Goal: Check status: Check status

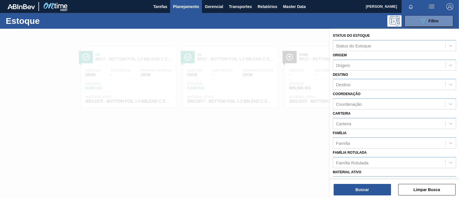
click at [436, 22] on span "Filtro" at bounding box center [434, 21] width 10 height 5
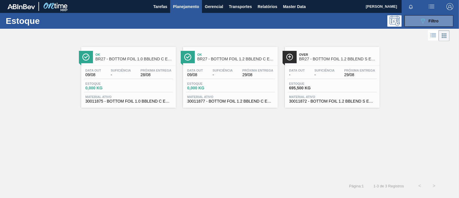
click at [136, 77] on div "Data out 09/08 Suficiência - Próxima Entrega 28/08" at bounding box center [128, 74] width 89 height 10
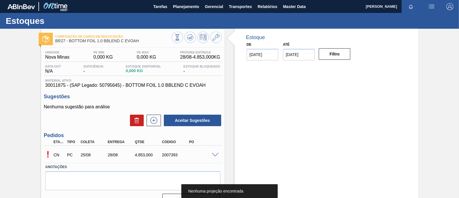
click at [53, 154] on div "CN" at bounding box center [59, 154] width 14 height 13
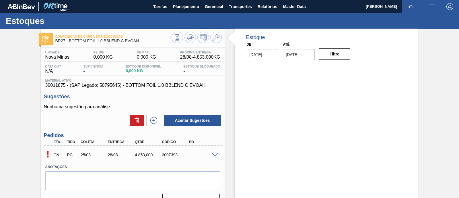
click at [55, 155] on p "CN" at bounding box center [59, 154] width 11 height 5
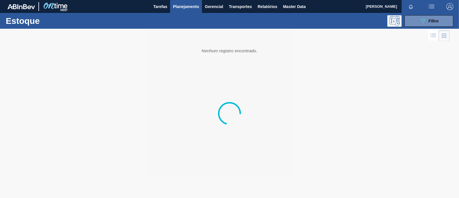
click at [185, 9] on span "Planejamento" at bounding box center [186, 6] width 26 height 7
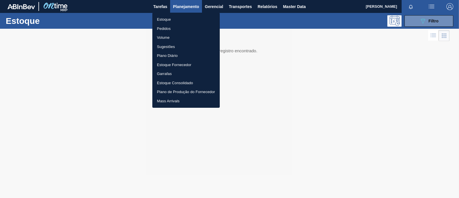
click at [172, 22] on li "Estoque" at bounding box center [185, 19] width 67 height 9
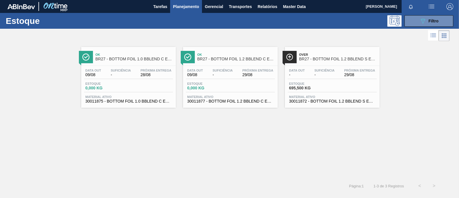
click at [224, 91] on div "Estoque 0,000 KG" at bounding box center [230, 87] width 89 height 10
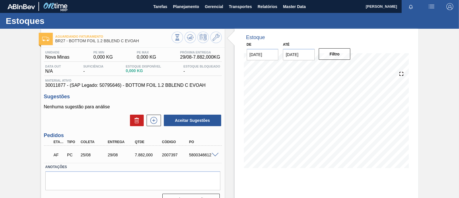
click at [215, 154] on span at bounding box center [215, 155] width 7 height 4
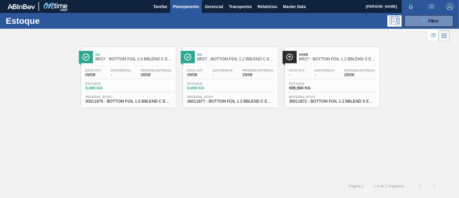
click at [325, 84] on span "Estoque" at bounding box center [309, 83] width 40 height 3
click at [139, 90] on div "Estoque 0,000 KG" at bounding box center [128, 87] width 89 height 10
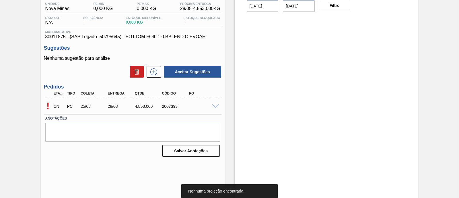
scroll to position [49, 0]
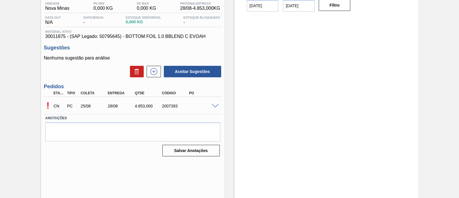
click at [213, 106] on span at bounding box center [215, 106] width 7 height 4
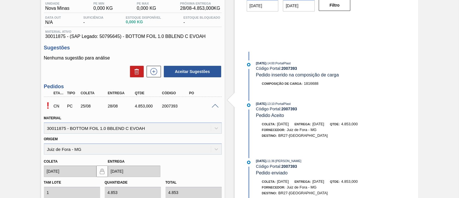
scroll to position [151, 0]
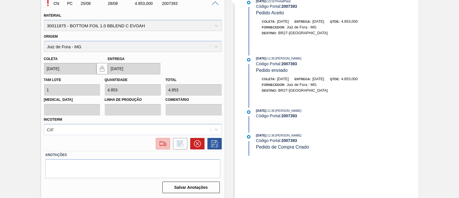
click at [165, 143] on img at bounding box center [162, 143] width 9 height 7
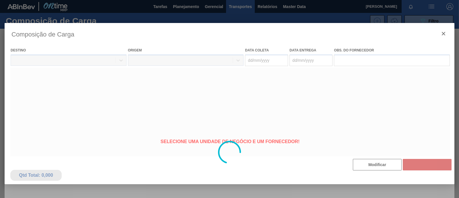
type coleta "[DATE]"
type entrega "[DATE]"
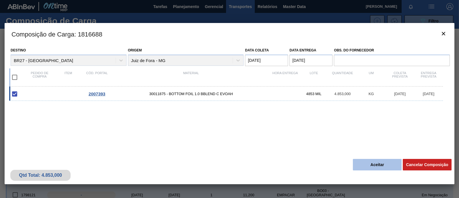
click at [372, 163] on button "Aceitar" at bounding box center [377, 164] width 49 height 11
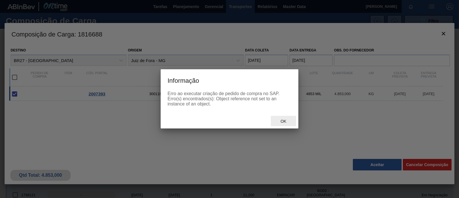
click at [284, 121] on span "Ok" at bounding box center [283, 121] width 15 height 5
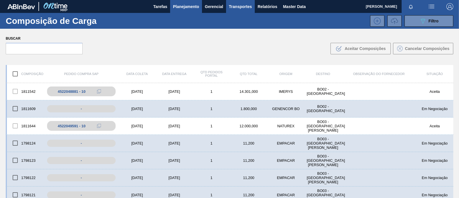
click at [190, 8] on span "Planejamento" at bounding box center [186, 6] width 26 height 7
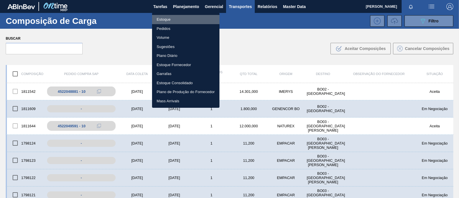
click at [190, 18] on li "Estoque" at bounding box center [185, 19] width 67 height 9
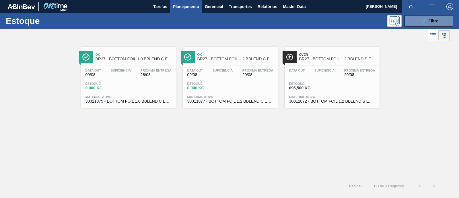
click at [134, 86] on div "Estoque 0,000 KG" at bounding box center [128, 87] width 89 height 10
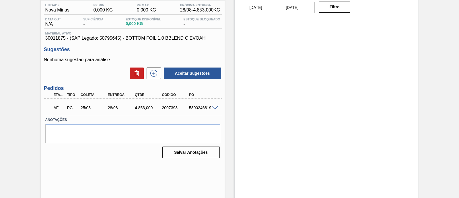
scroll to position [49, 0]
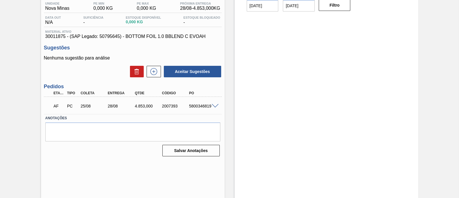
click at [213, 107] on span at bounding box center [215, 106] width 7 height 4
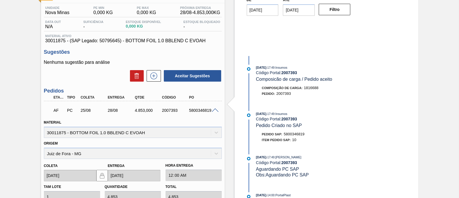
scroll to position [13, 0]
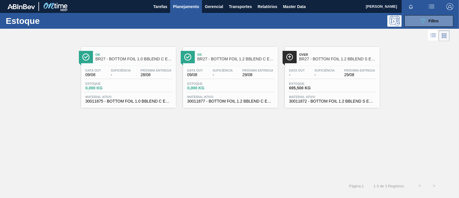
click at [234, 93] on div "Data out 09/08 Suficiência - Próxima Entrega 29/08 Estoque 0,000 KG Material at…" at bounding box center [230, 85] width 95 height 39
